Goal: Task Accomplishment & Management: Manage account settings

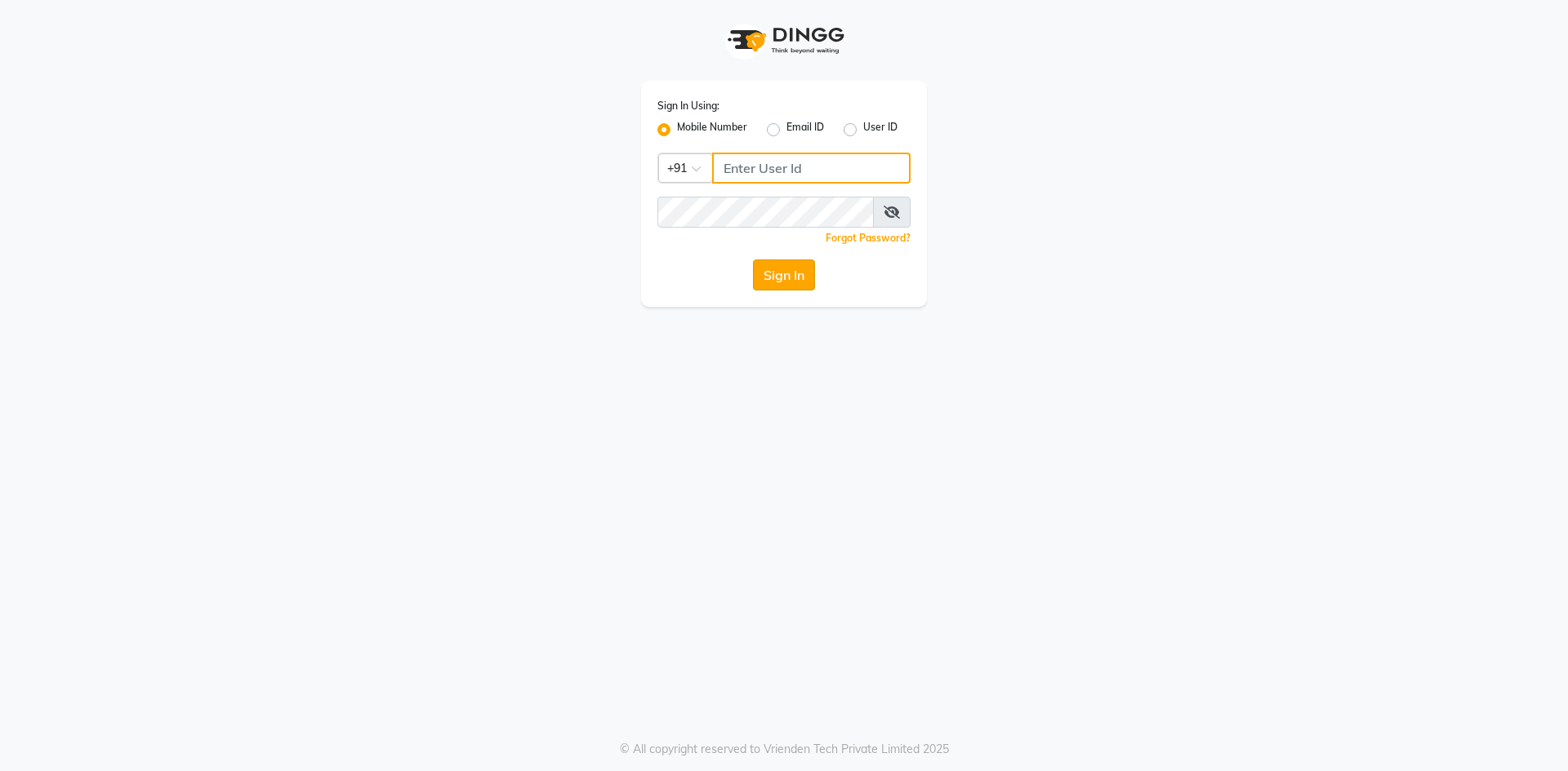
type input "8421444859"
click at [784, 273] on button "Sign In" at bounding box center [783, 275] width 62 height 31
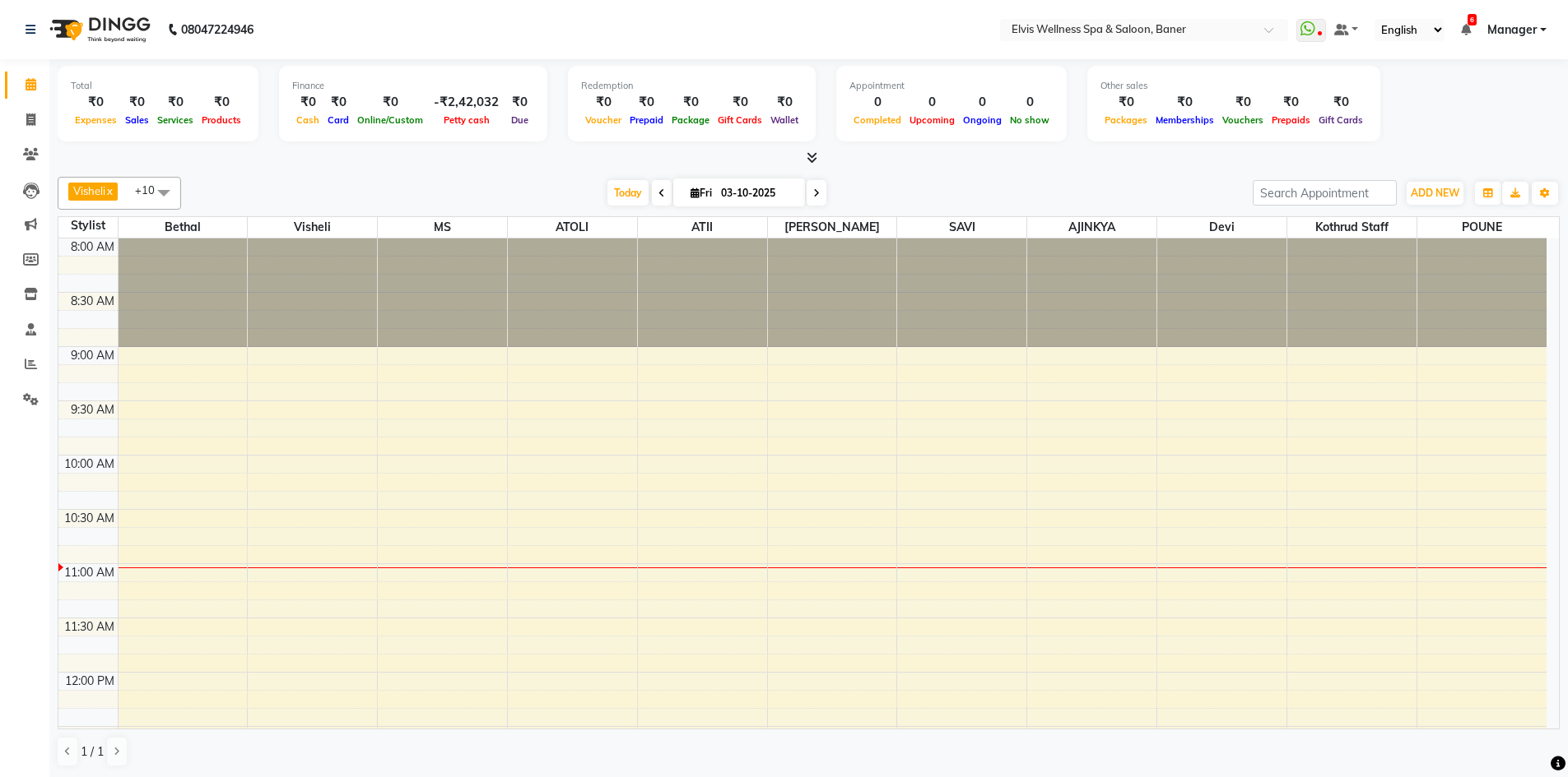
click at [618, 209] on div "Visheli x MS x Bethal x ATOLI x ATII x SAVI x [PERSON_NAME] POUNE x AJINKYA x D…" at bounding box center [808, 193] width 1501 height 33
click at [618, 202] on span "Today" at bounding box center [628, 193] width 41 height 25
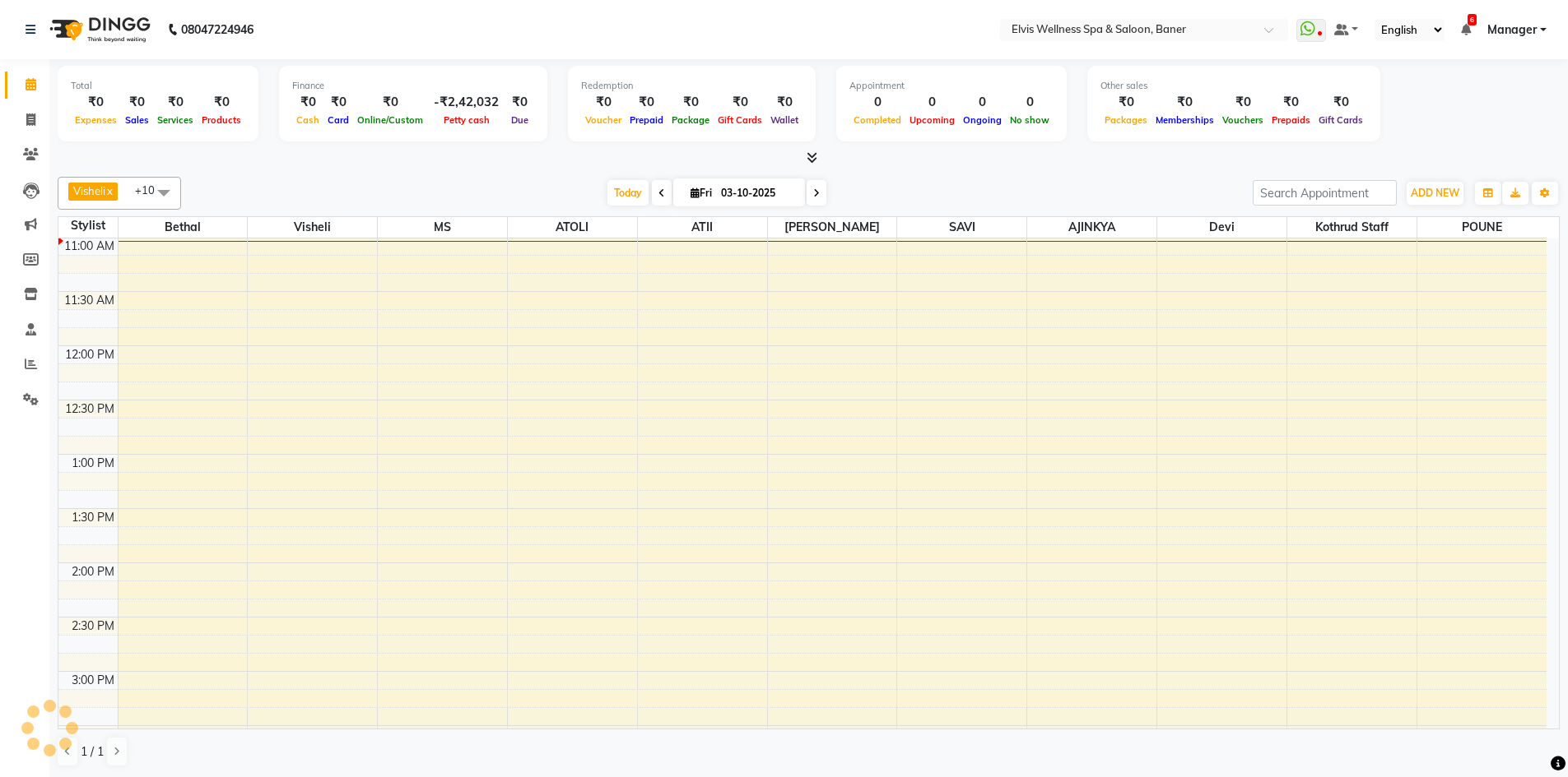
click at [978, 163] on div at bounding box center [808, 158] width 1501 height 17
